Goal: Task Accomplishment & Management: Complete application form

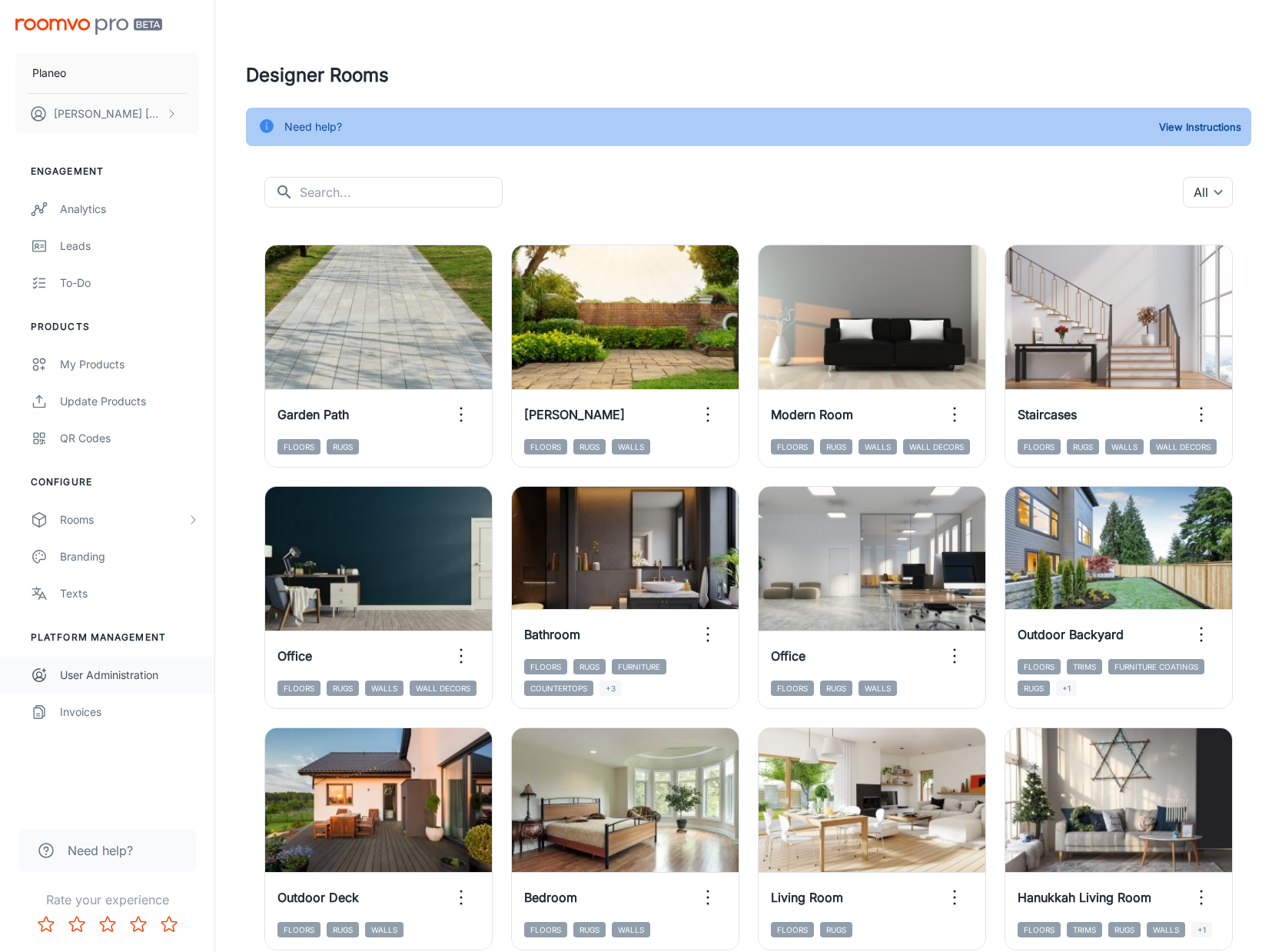
click at [143, 678] on div "User Administration" at bounding box center [129, 675] width 139 height 17
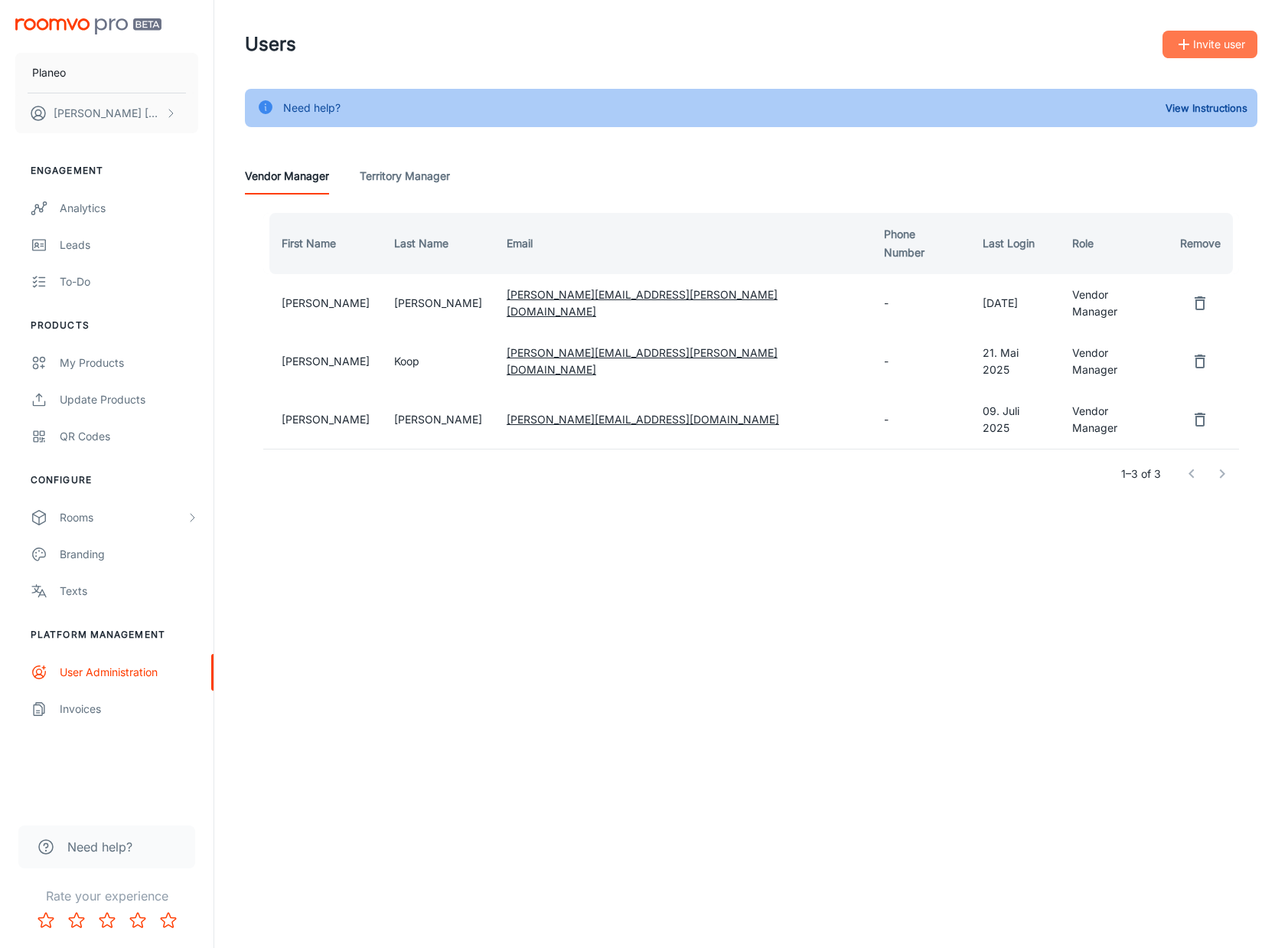
click at [1216, 50] on button "Invite user" at bounding box center [1210, 44] width 95 height 27
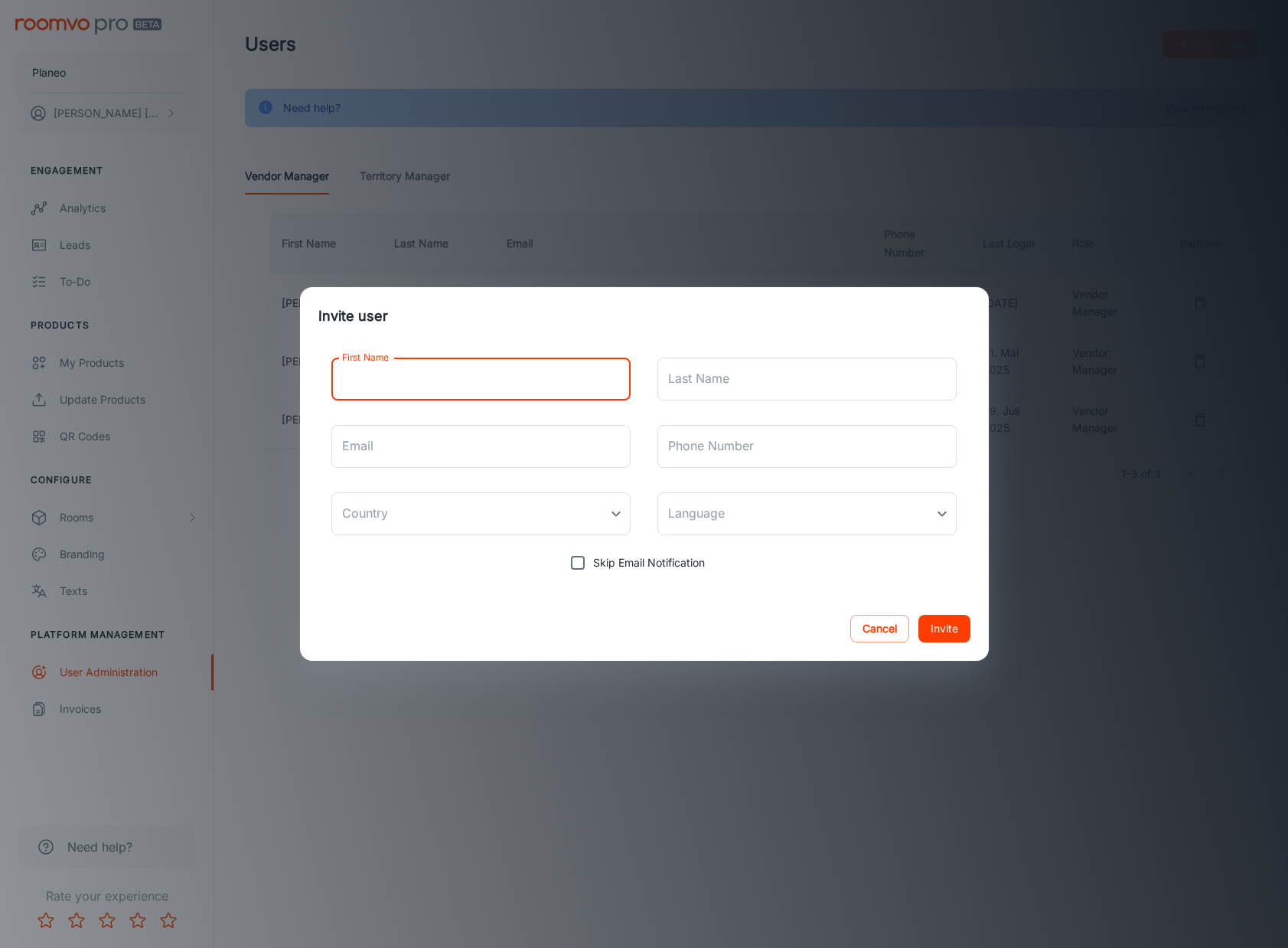
click at [425, 377] on input "First Name" at bounding box center [481, 379] width 300 height 43
type input "[PERSON_NAME]"
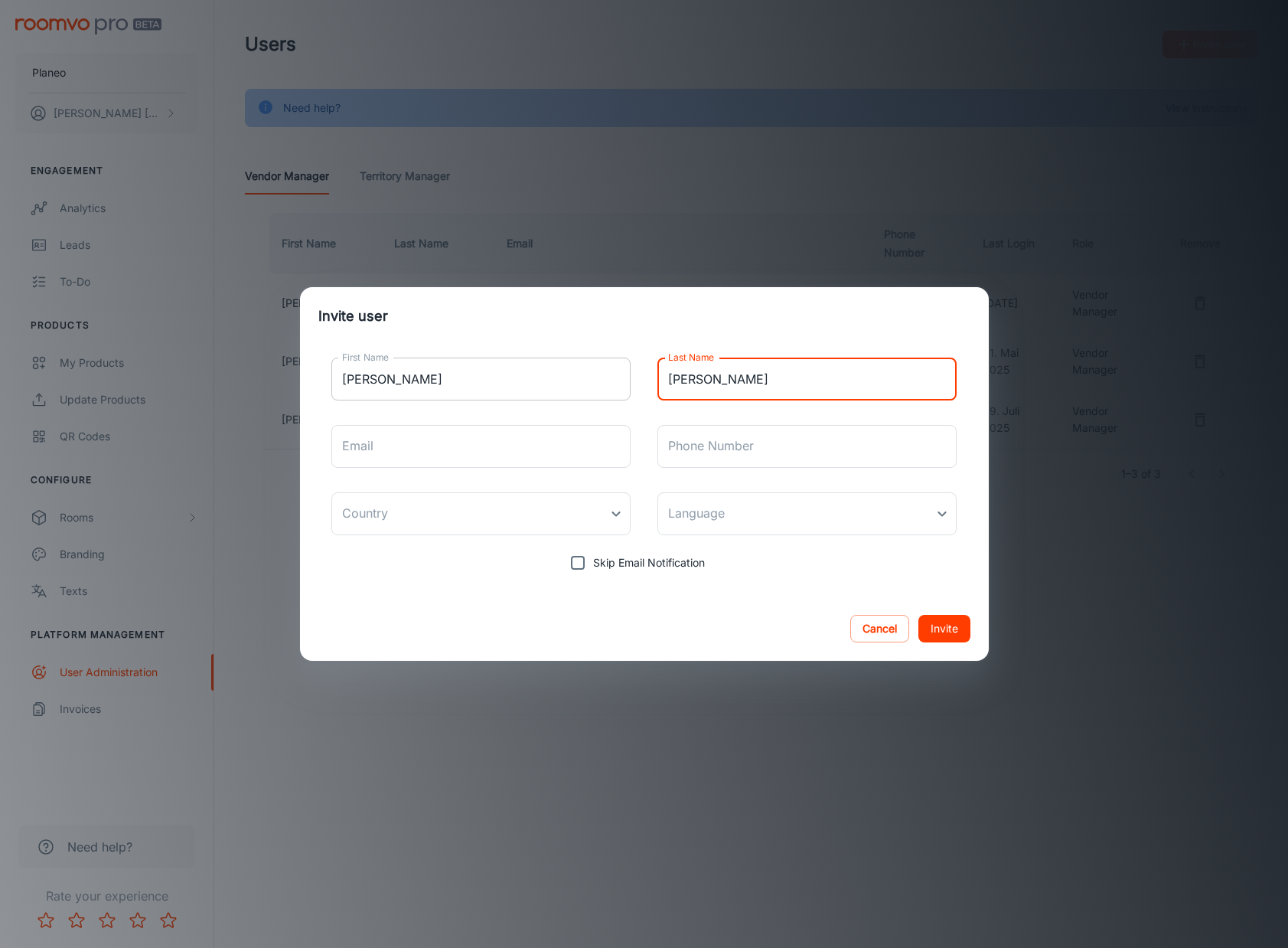
type input "[PERSON_NAME]"
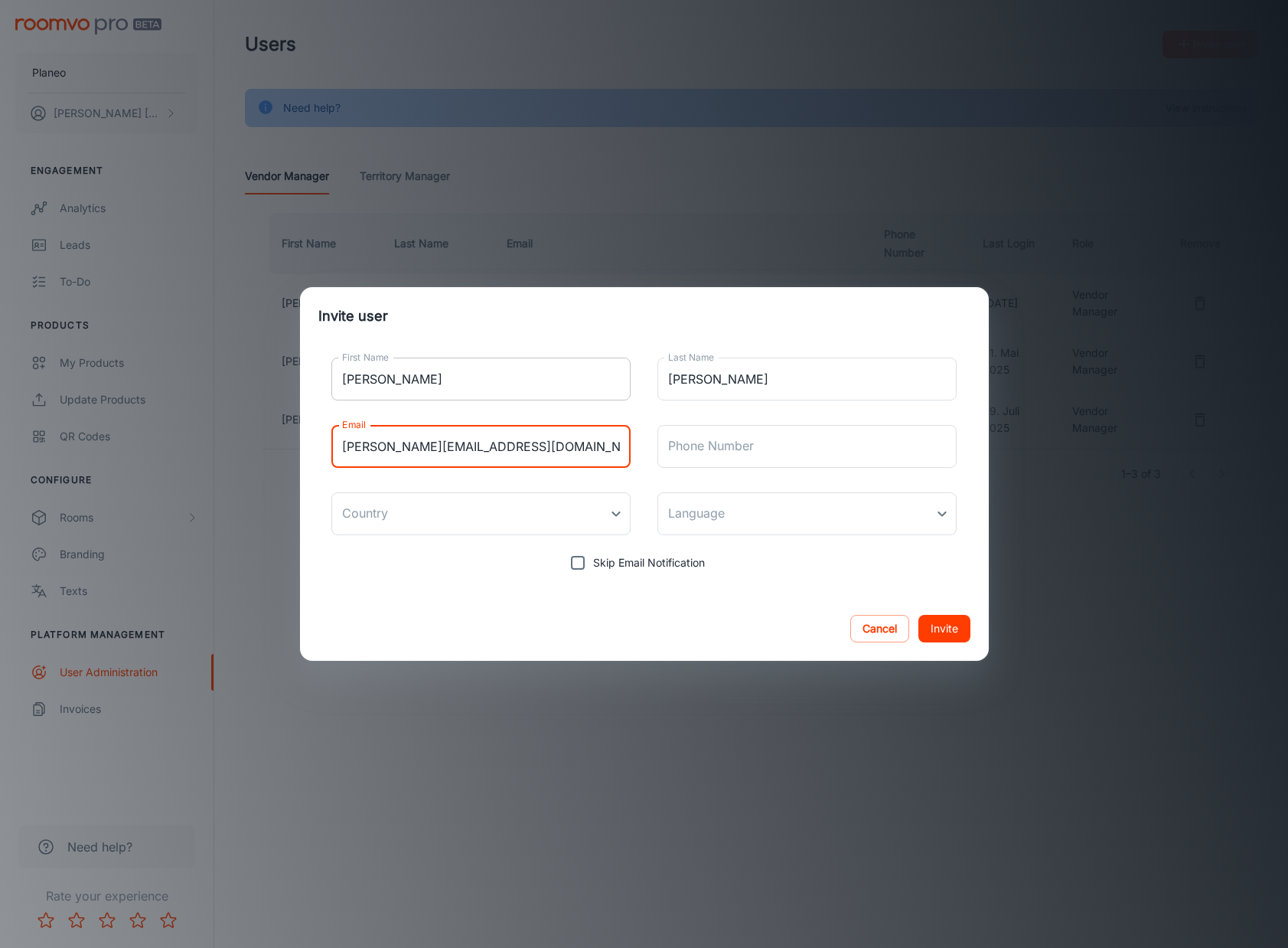
type input "[PERSON_NAME][EMAIL_ADDRESS][DOMAIN_NAME]"
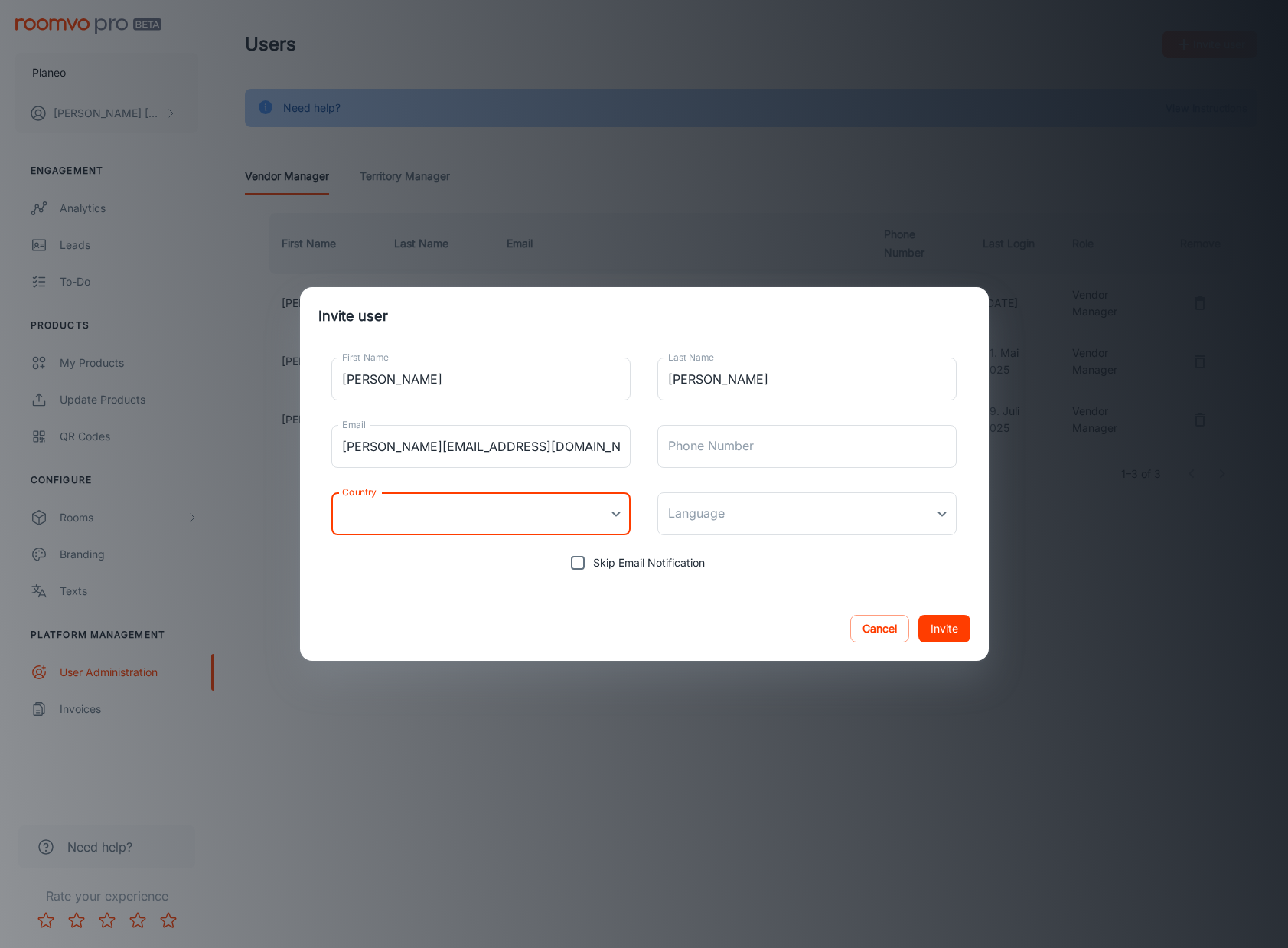
click at [609, 513] on body "Planeo [PERSON_NAME] Engagement Analytics Leads To-do Products My Products Upda…" at bounding box center [644, 474] width 1288 height 948
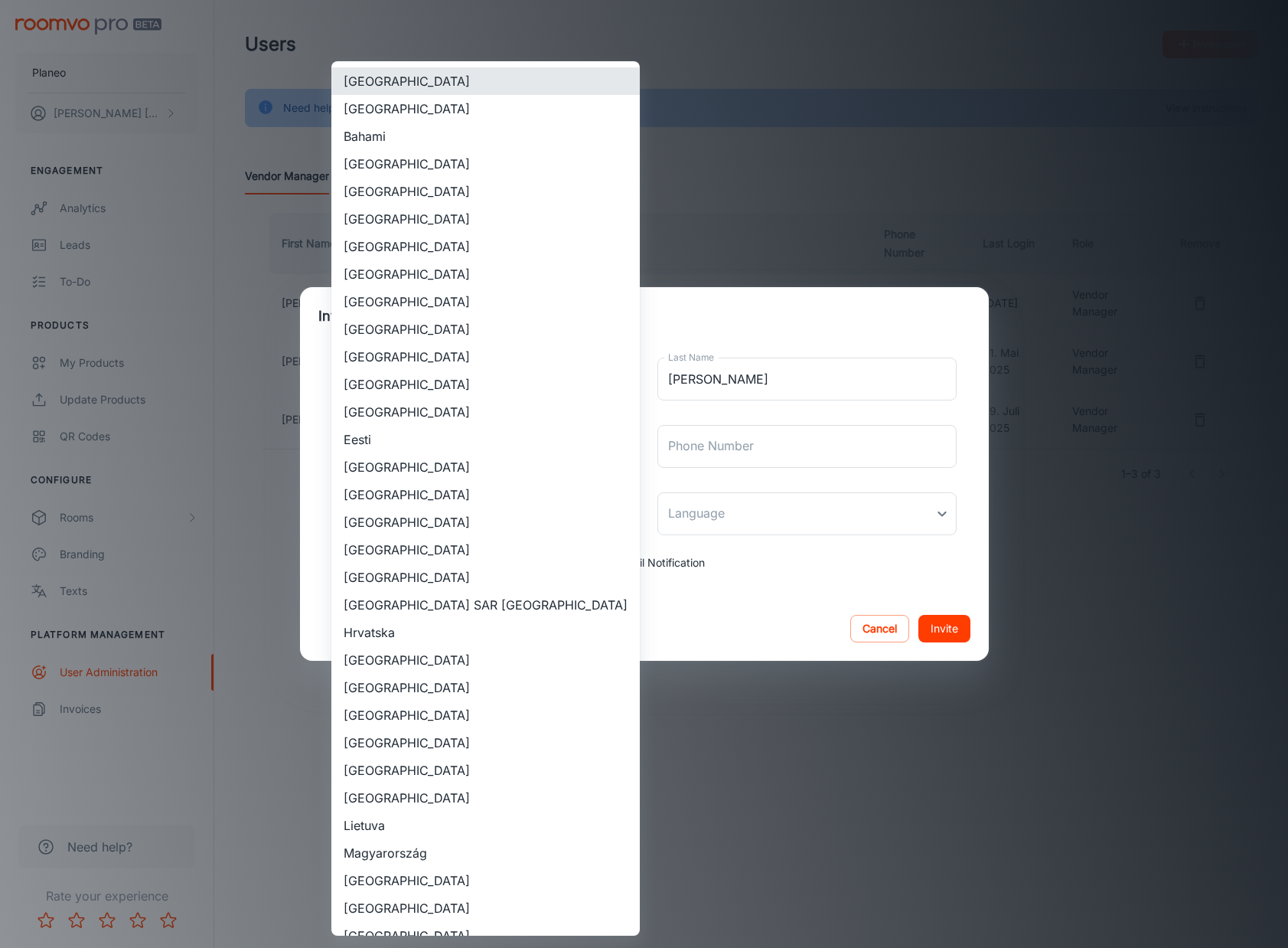
click at [445, 416] on li "[GEOGRAPHIC_DATA]" at bounding box center [486, 411] width 309 height 27
type input "[GEOGRAPHIC_DATA]"
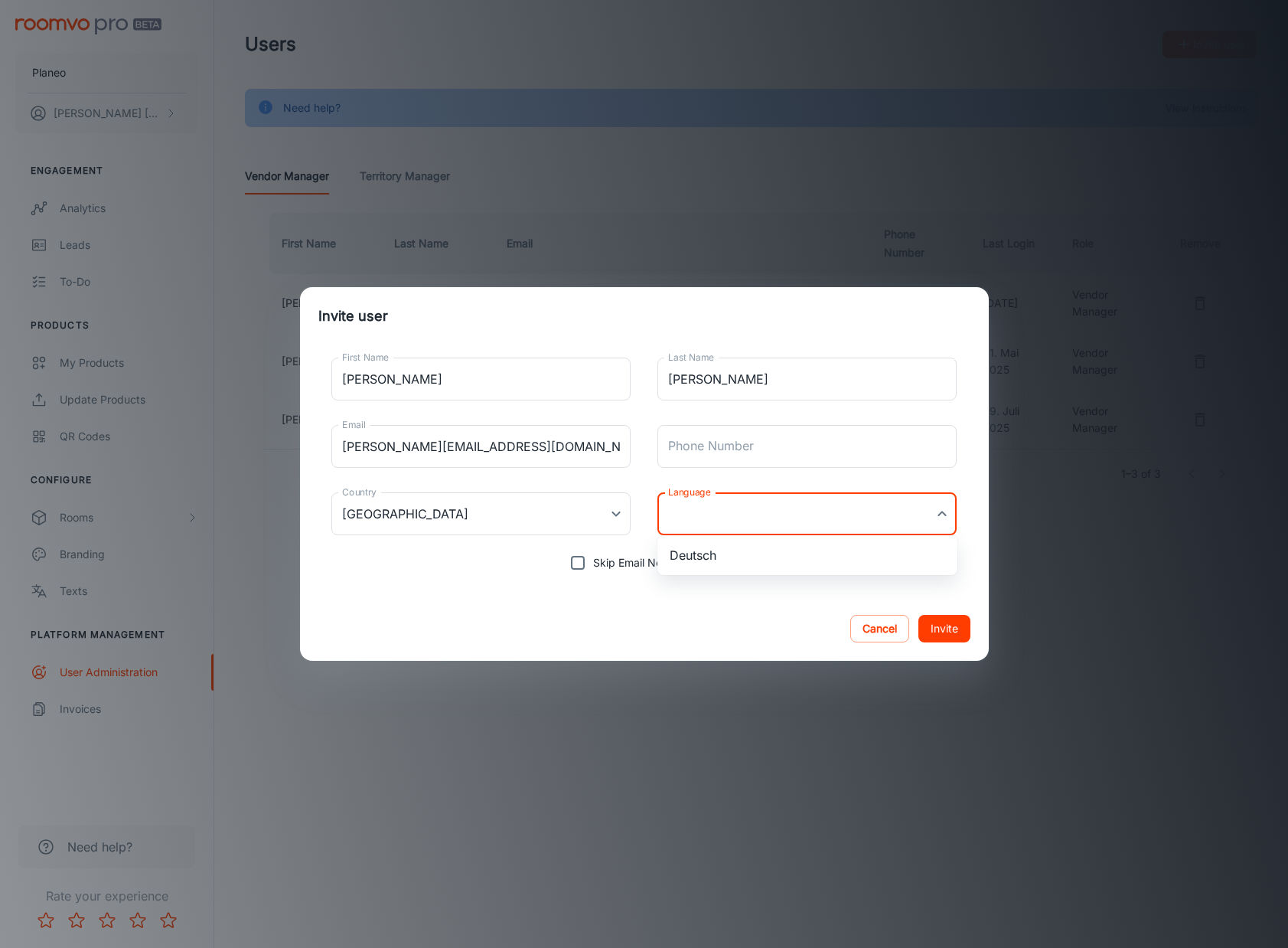
click at [757, 514] on body "Planeo [PERSON_NAME] Engagement Analytics Leads To-do Products My Products Upda…" at bounding box center [644, 474] width 1288 height 948
click at [725, 559] on li "Deutsch" at bounding box center [808, 554] width 300 height 27
type input "de-de"
click at [951, 629] on button "Invite" at bounding box center [943, 628] width 52 height 27
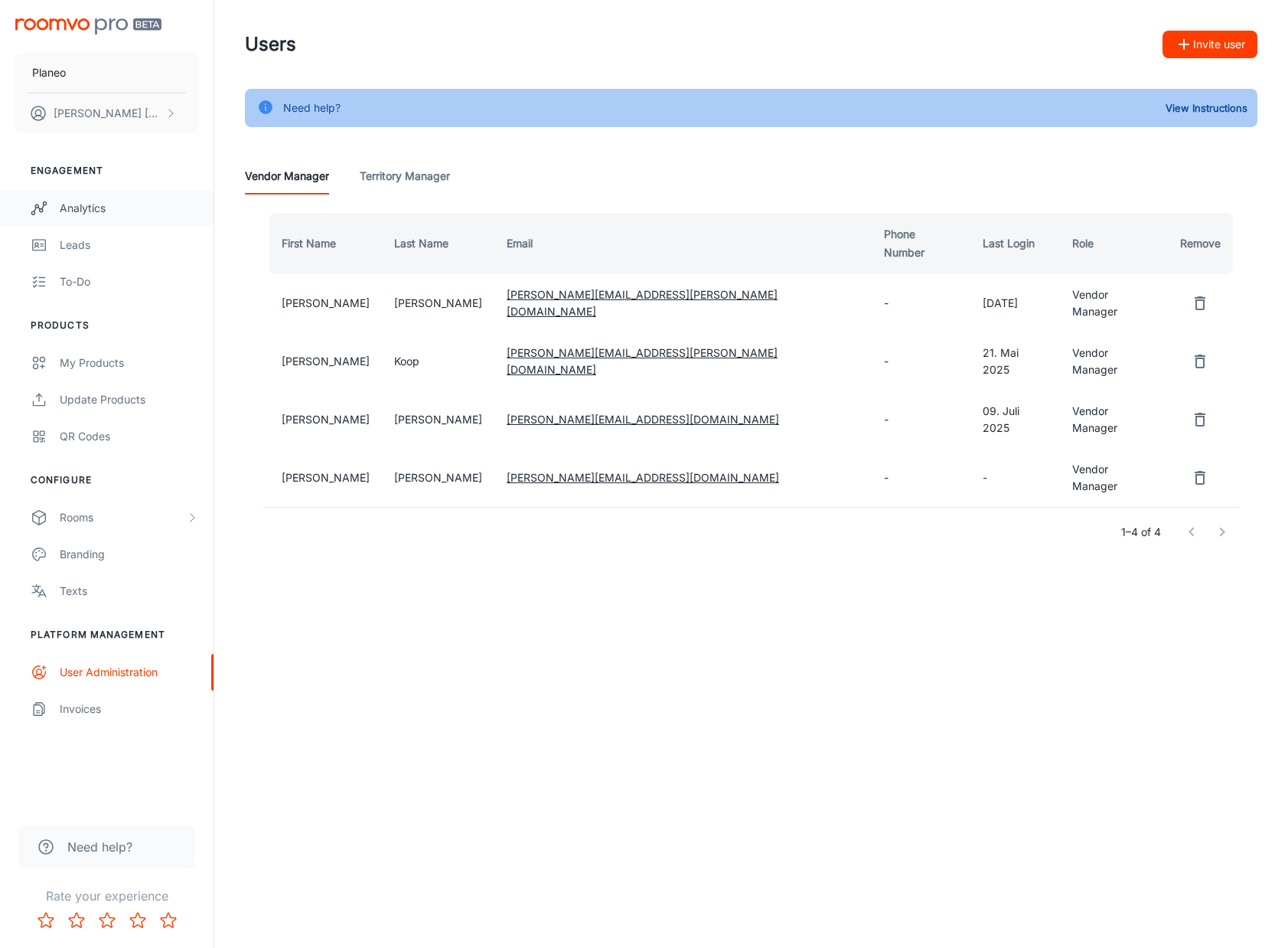
click at [106, 209] on div "Analytics" at bounding box center [129, 208] width 139 height 17
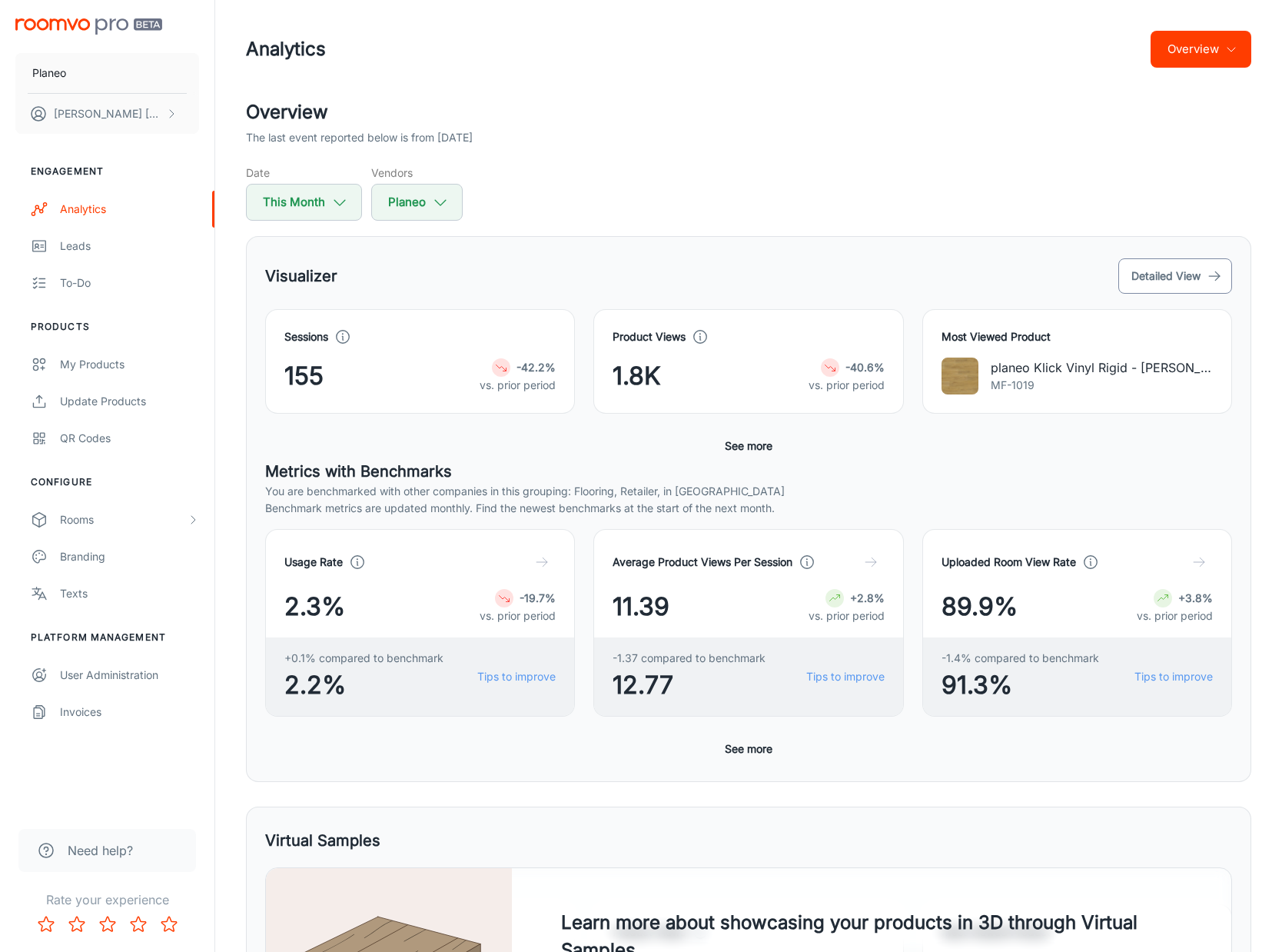
click at [1202, 279] on button "Detailed View" at bounding box center [1175, 276] width 114 height 35
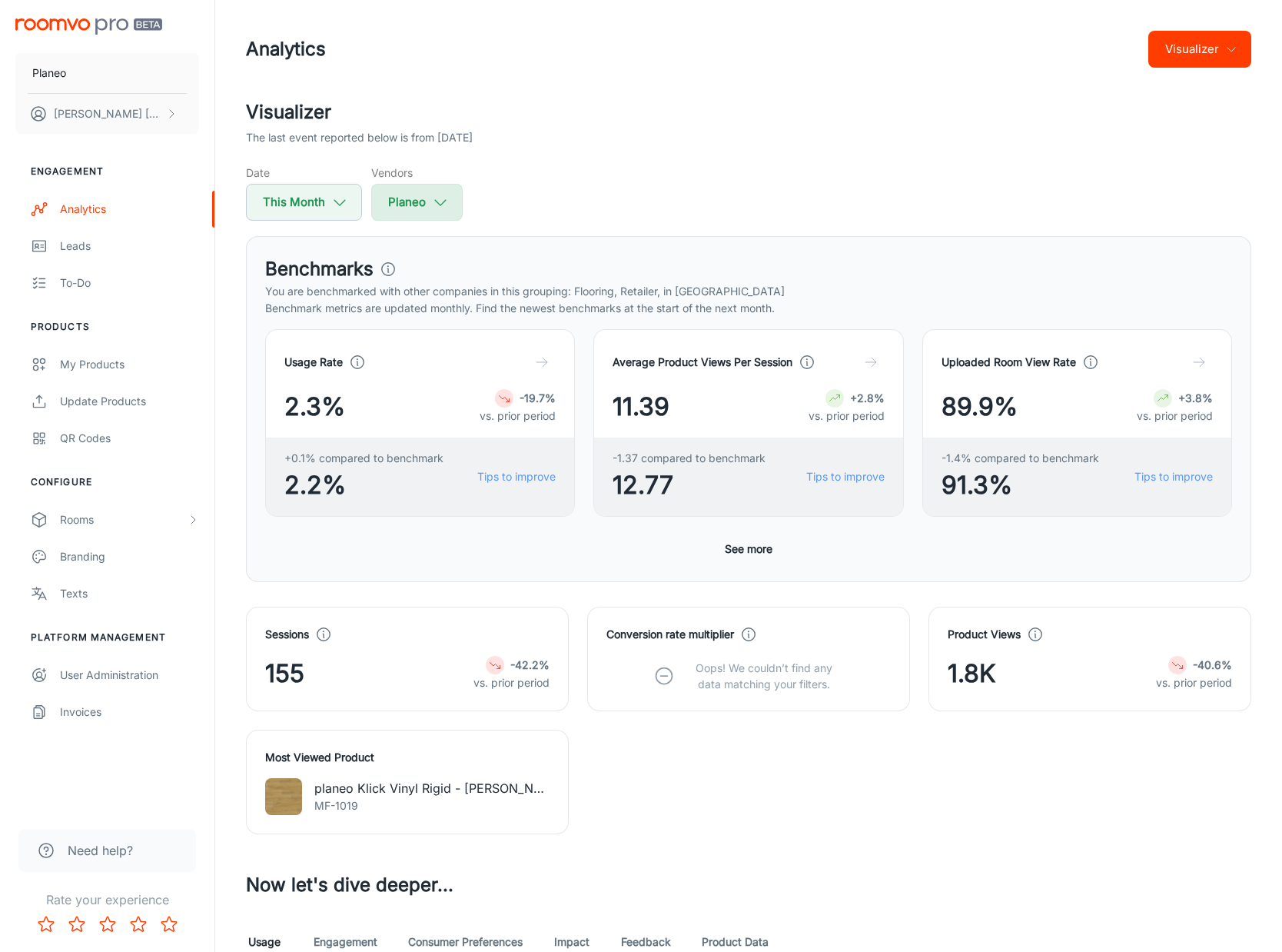
click at [439, 204] on polyline "button" at bounding box center [440, 203] width 11 height 5
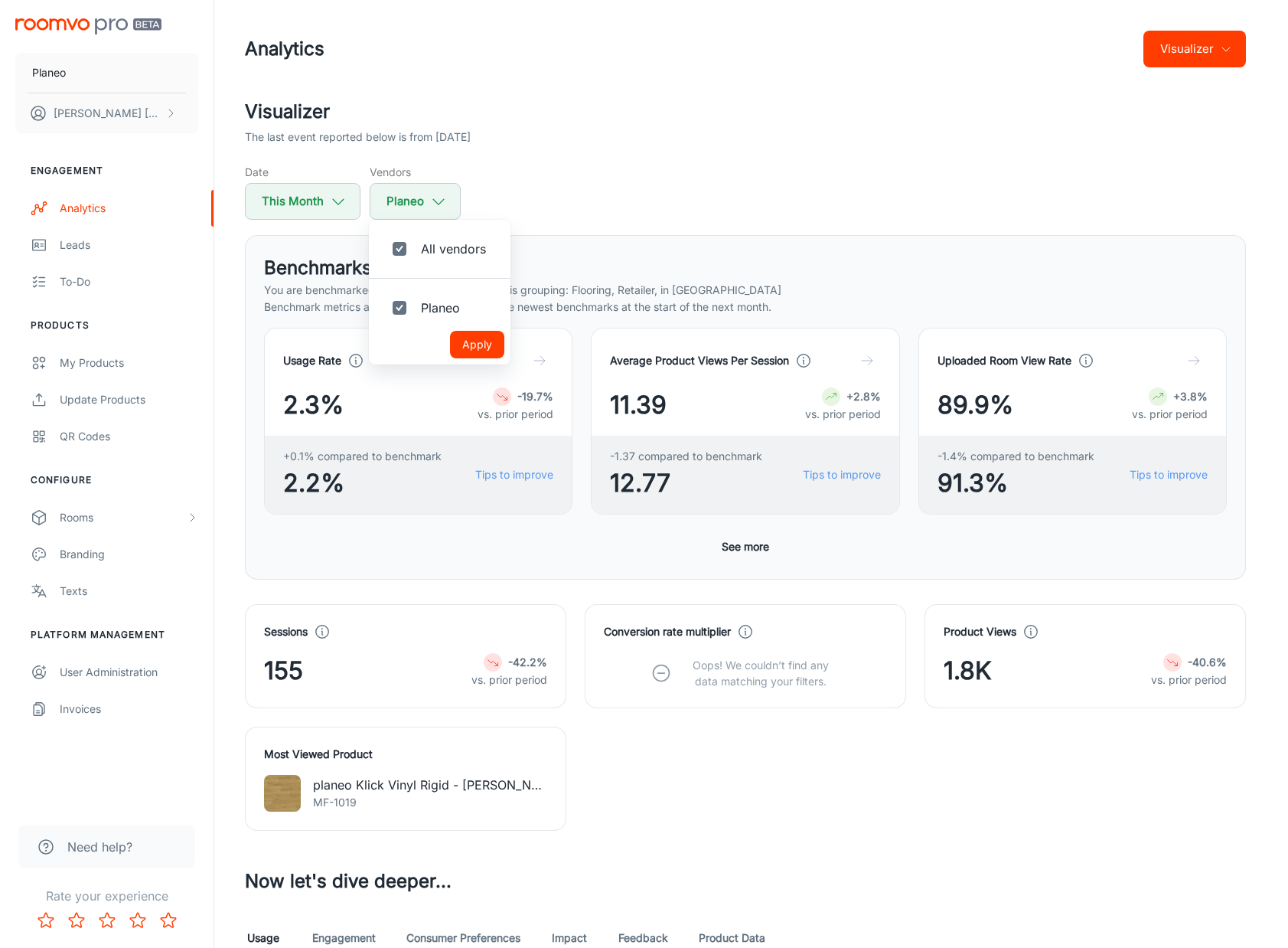
click at [679, 146] on div at bounding box center [644, 474] width 1288 height 948
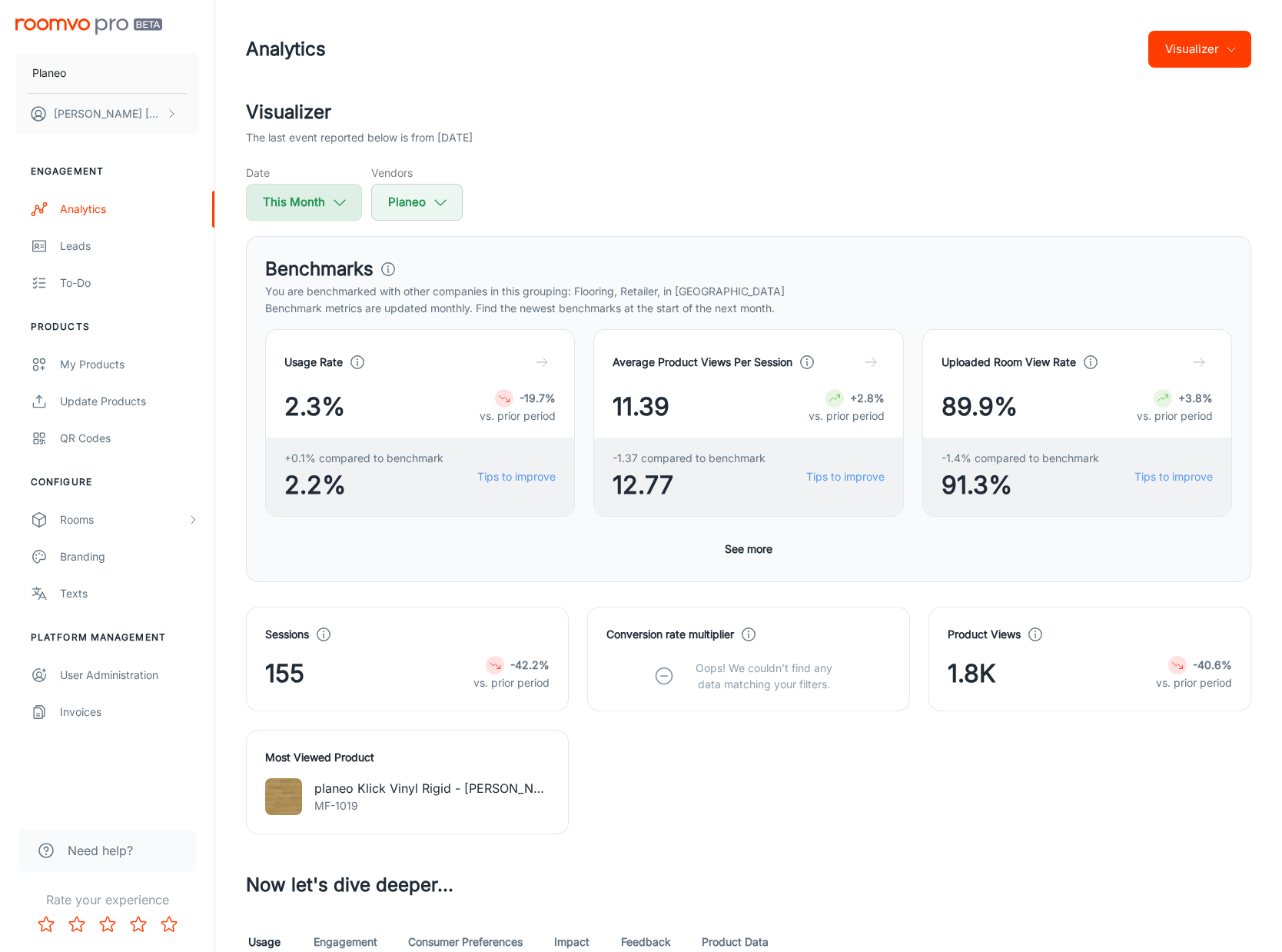
click at [306, 205] on button "This Month" at bounding box center [304, 203] width 116 height 37
select select "7"
select select "2025"
select select "7"
select select "2025"
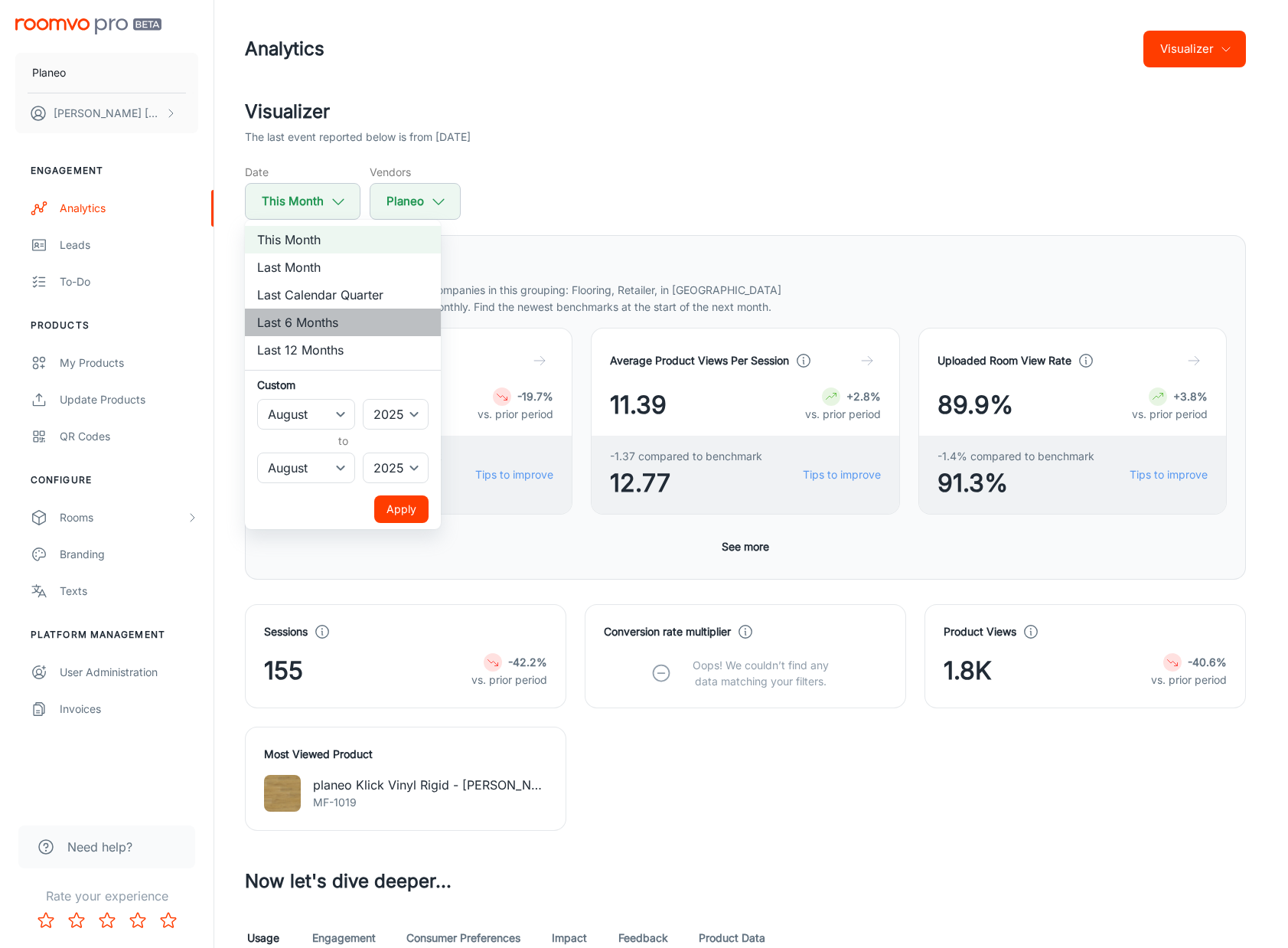
click at [342, 321] on li "Last 6 Months" at bounding box center [342, 322] width 196 height 27
select select "1"
select select "6"
click at [637, 183] on div at bounding box center [644, 474] width 1288 height 948
select select "7"
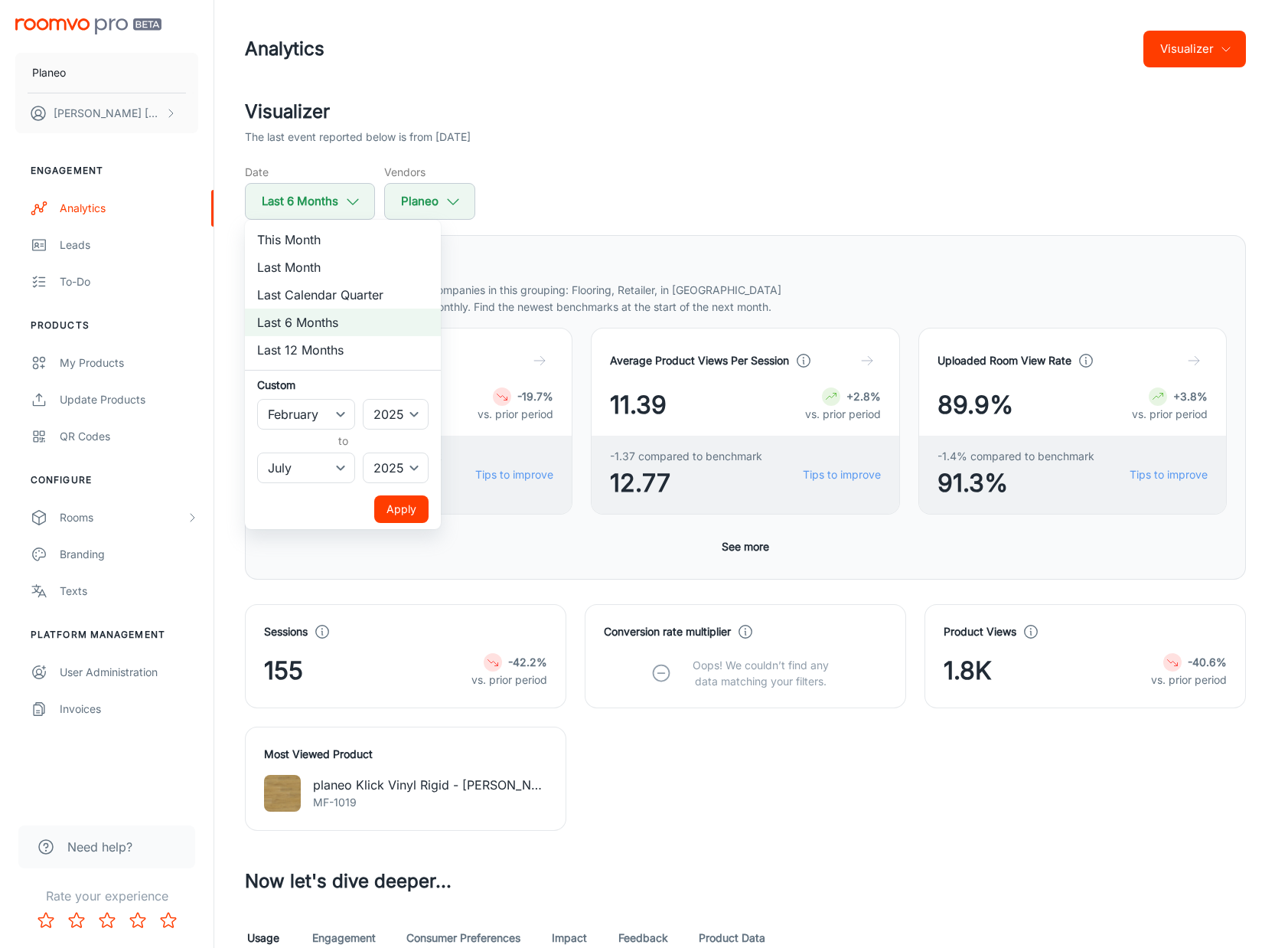
select select "7"
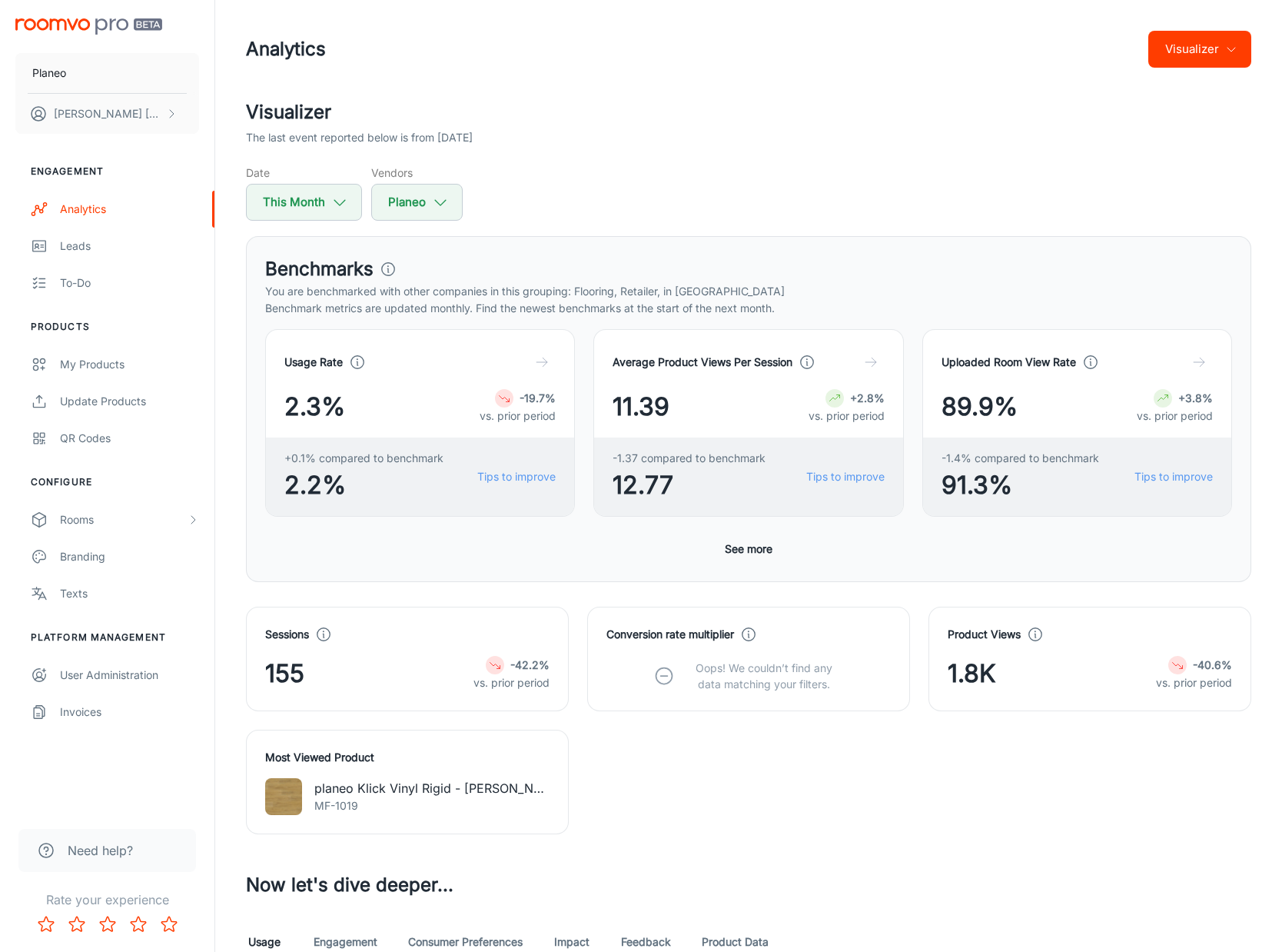
click at [1190, 46] on button "Visualizer" at bounding box center [1199, 49] width 103 height 37
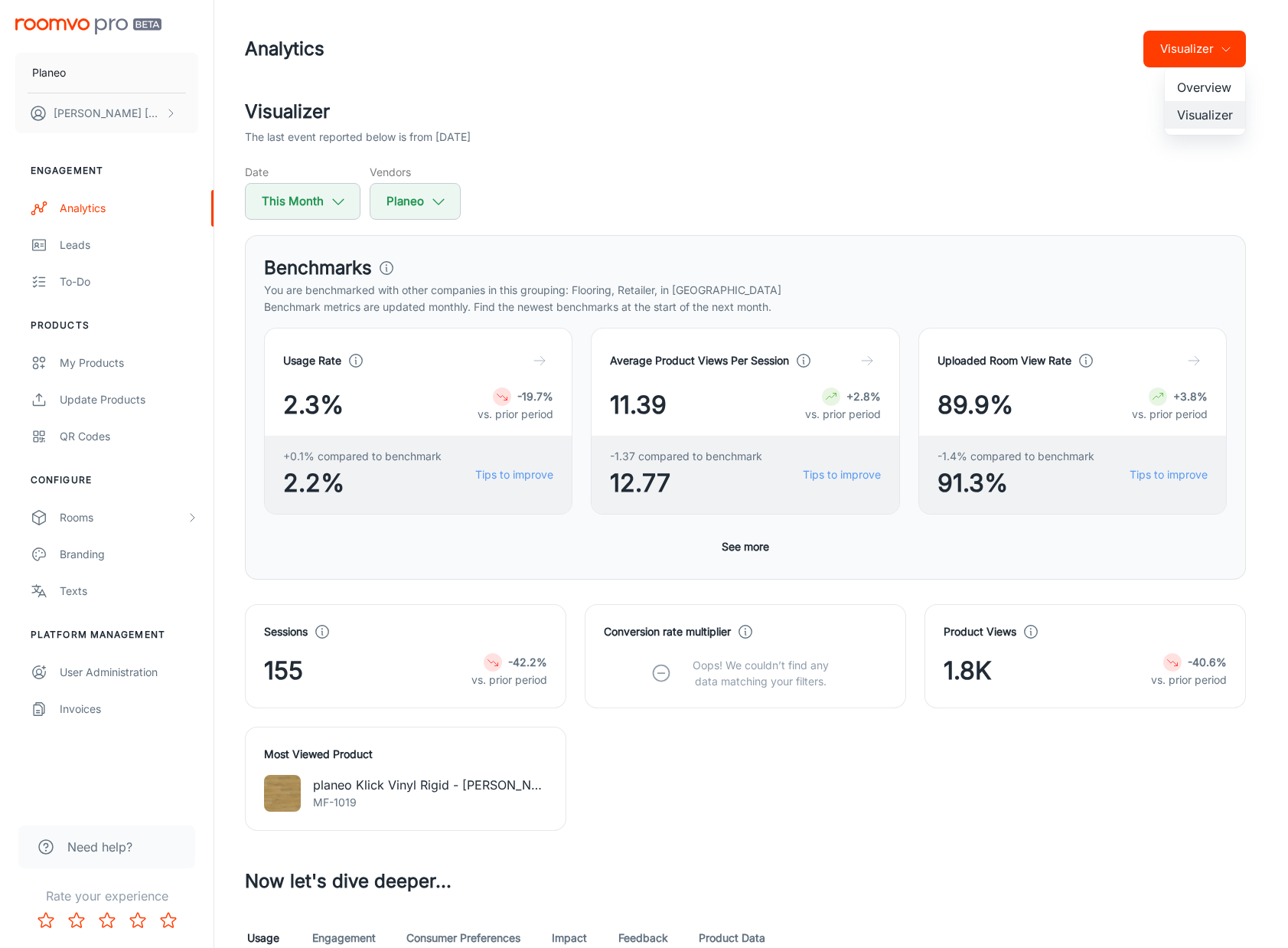
click at [765, 153] on div at bounding box center [644, 474] width 1288 height 948
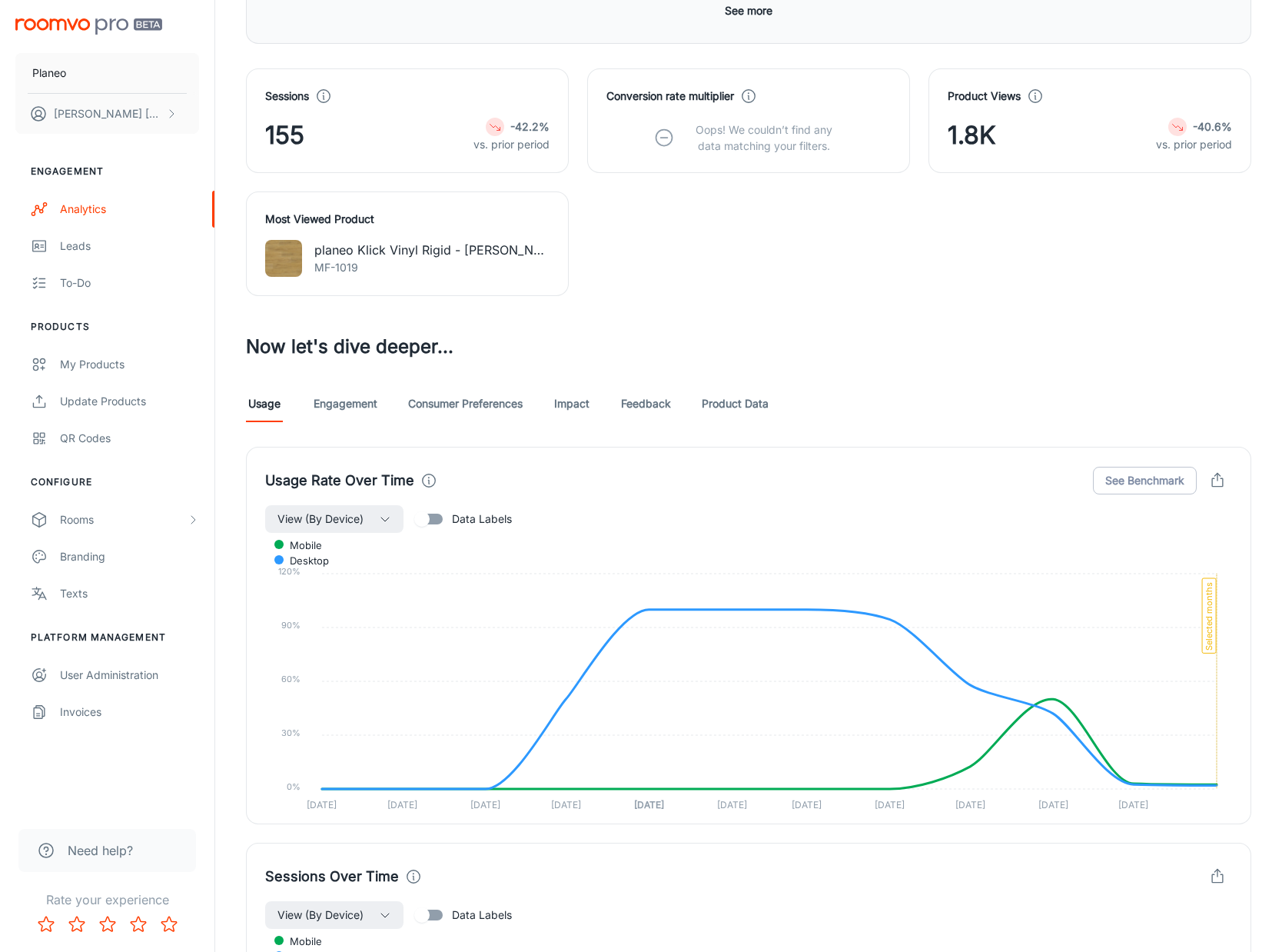
scroll to position [615, 0]
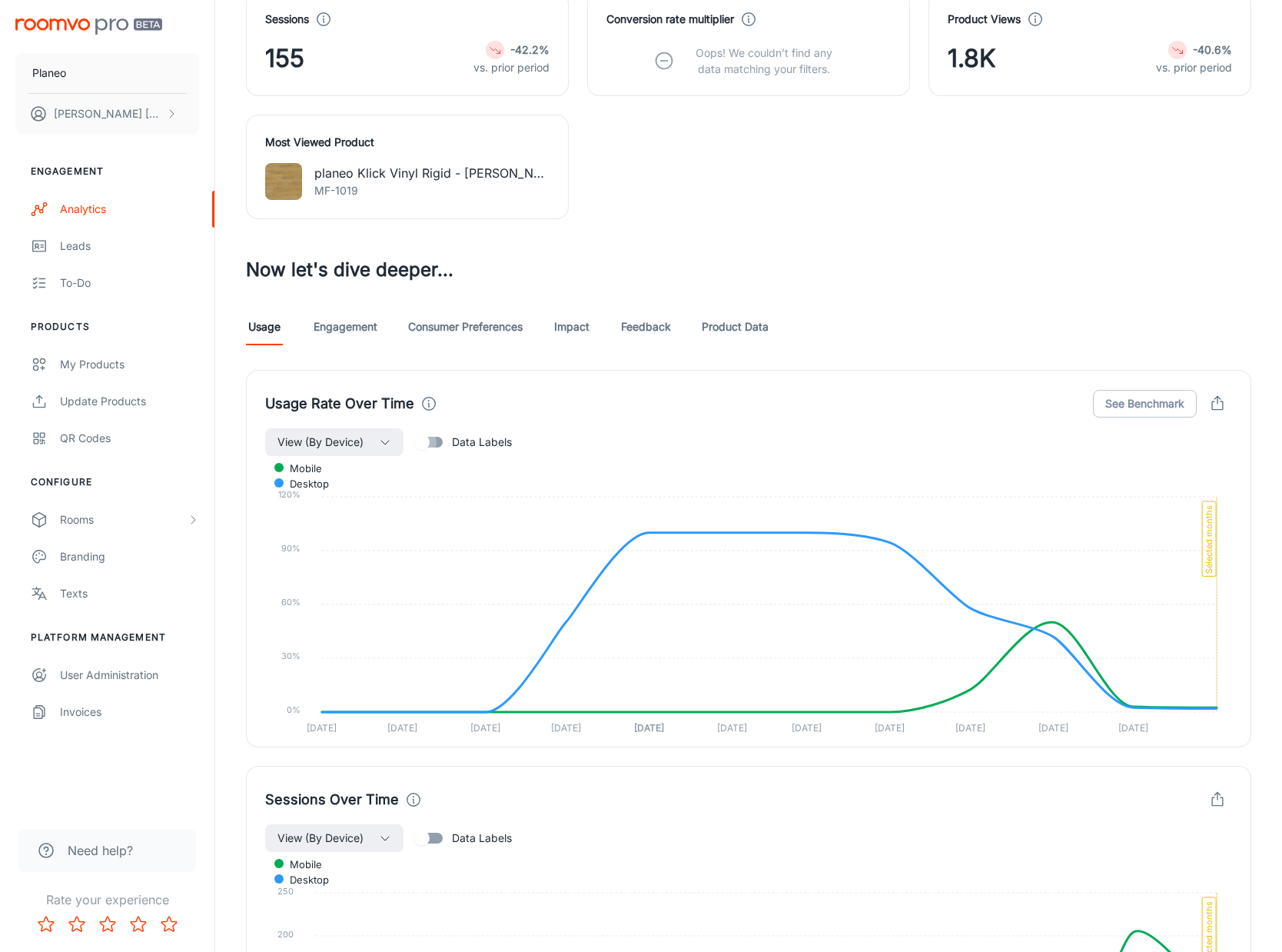
click at [427, 444] on input "Data Labels" at bounding box center [422, 441] width 88 height 29
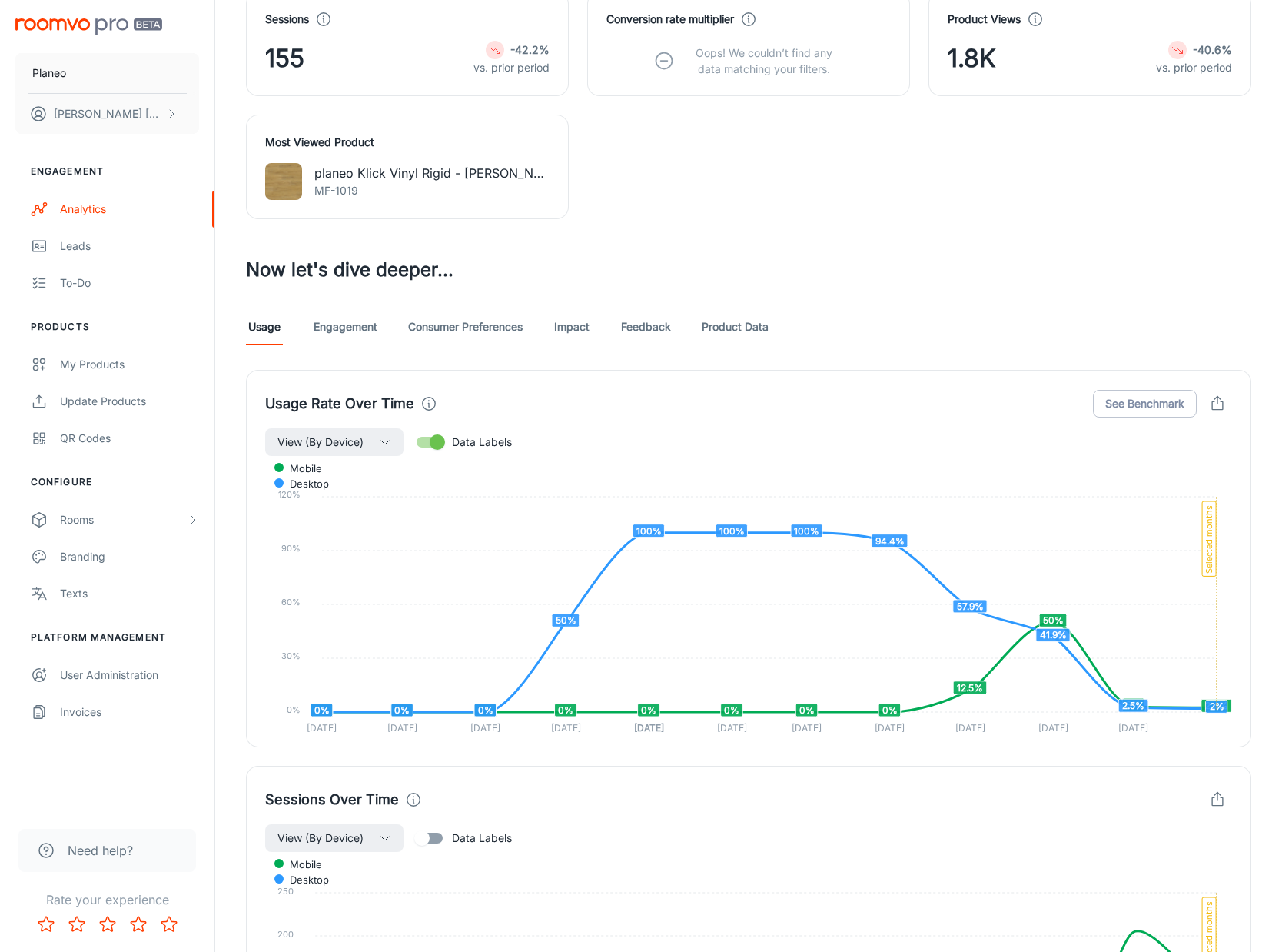
click at [433, 440] on input "Data Labels" at bounding box center [438, 441] width 88 height 29
checkbox input "false"
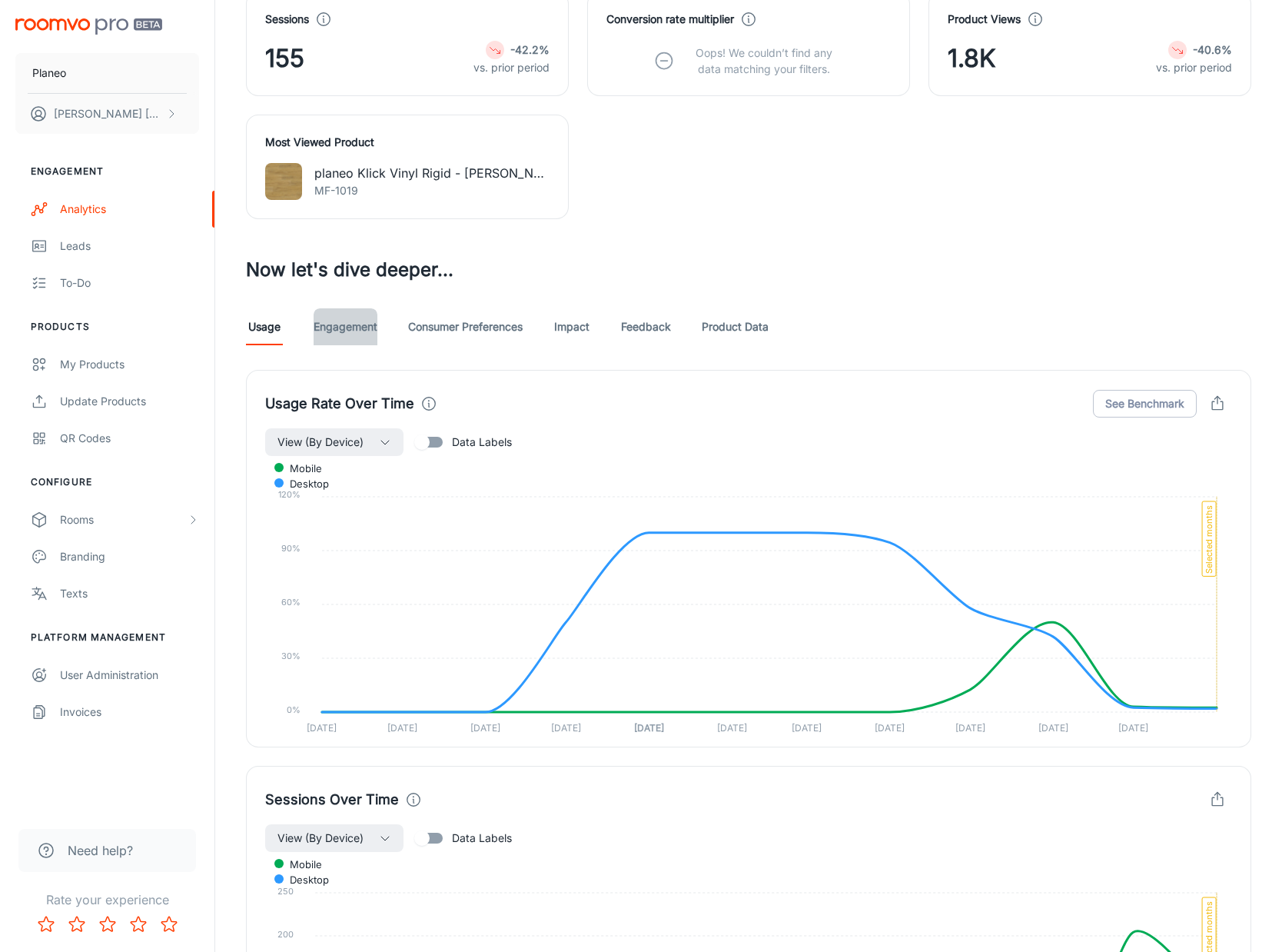
click at [354, 329] on link "Engagement" at bounding box center [345, 327] width 63 height 37
